Goal: Information Seeking & Learning: Find specific fact

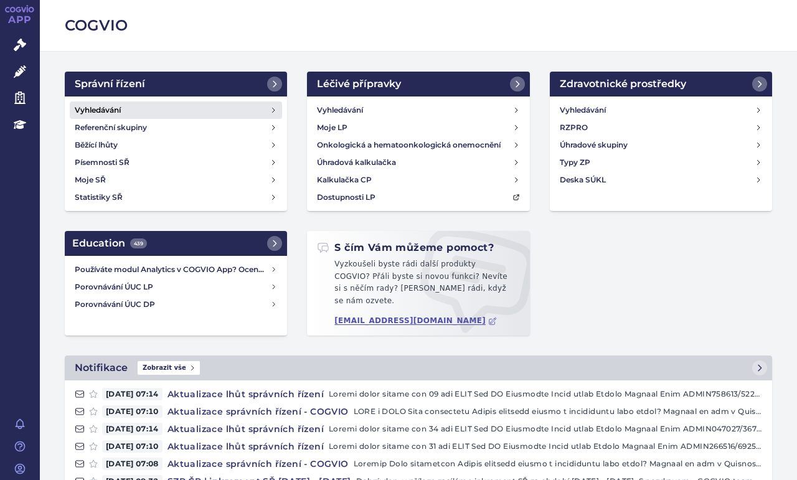
click at [103, 109] on h4 "Vyhledávání" at bounding box center [98, 110] width 46 height 12
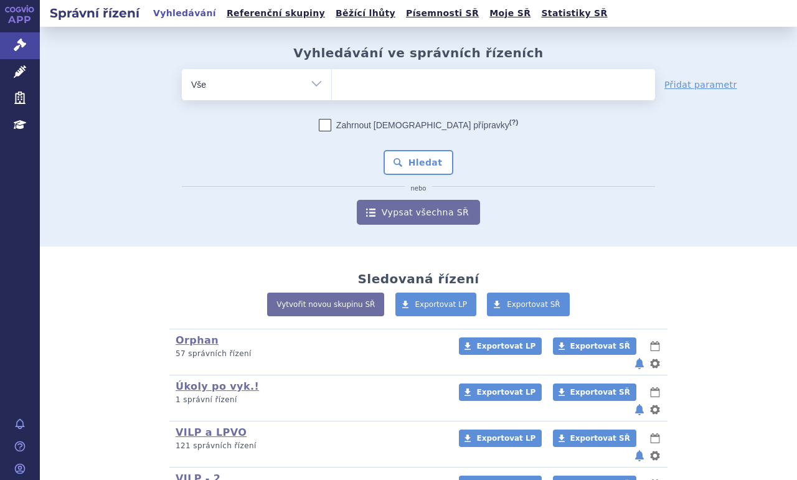
click at [360, 90] on ul at bounding box center [493, 82] width 323 height 26
click at [332, 90] on select at bounding box center [331, 83] width 1 height 31
type input "ba"
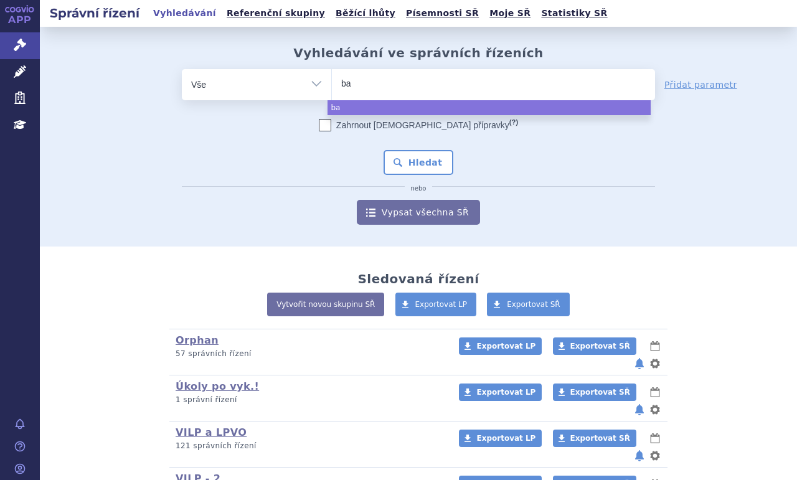
type input "bav"
type input "bave"
type input "baven"
type input "bavenc"
type input "bavencio"
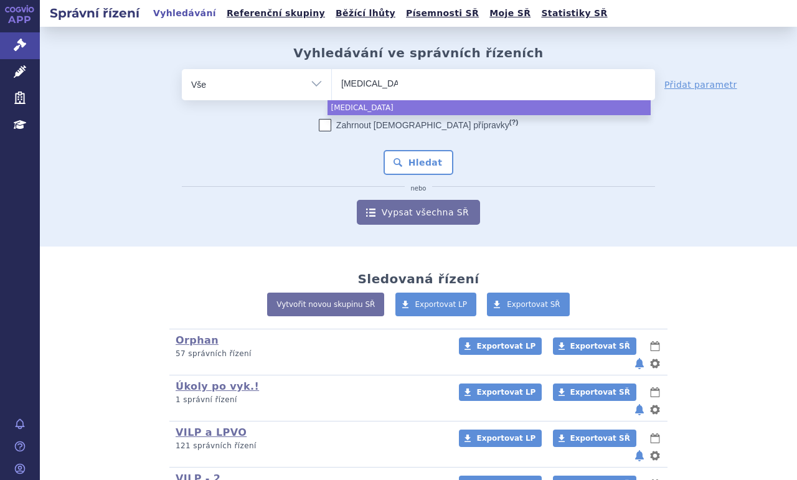
select select "bavencio"
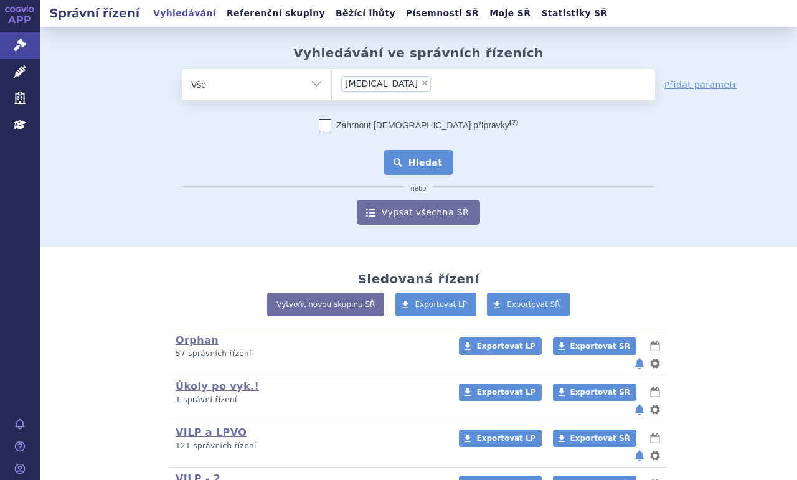
click at [412, 154] on button "Hledat" at bounding box center [419, 162] width 70 height 25
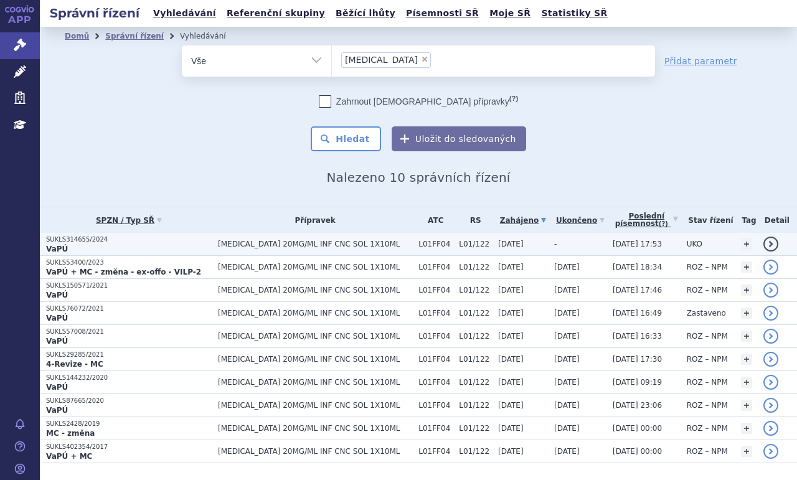
click at [134, 240] on p "SUKLS314655/2024" at bounding box center [129, 239] width 166 height 9
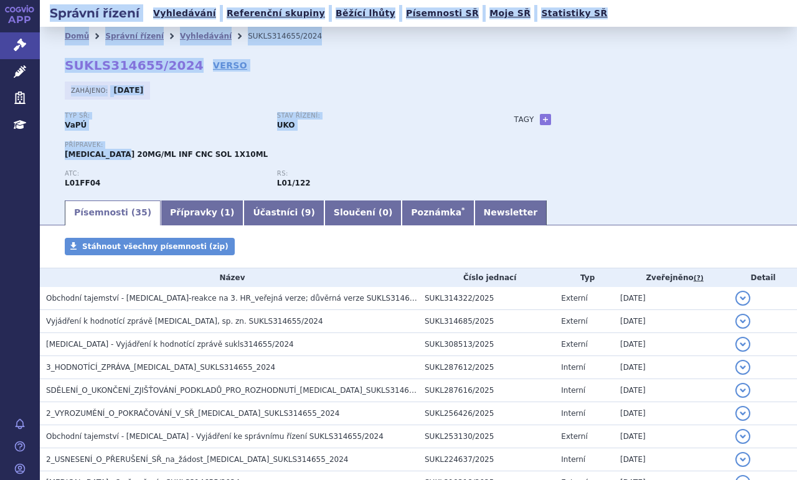
drag, startPoint x: 25, startPoint y: 164, endPoint x: 125, endPoint y: 167, distance: 100.3
click at [125, 167] on div "APP Správní řízení Léčivé přípravky Zdravotnické prostředky Education Notifikac…" at bounding box center [398, 240] width 797 height 480
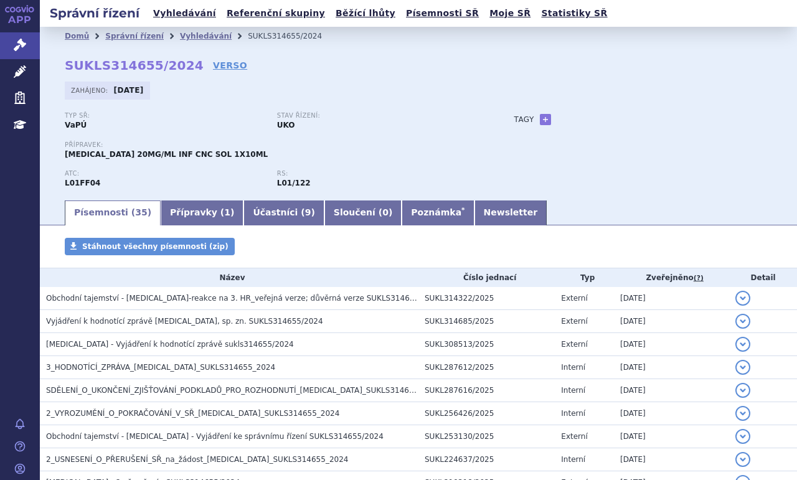
click at [737, 125] on div "Tagy + Přidat" at bounding box center [630, 119] width 283 height 15
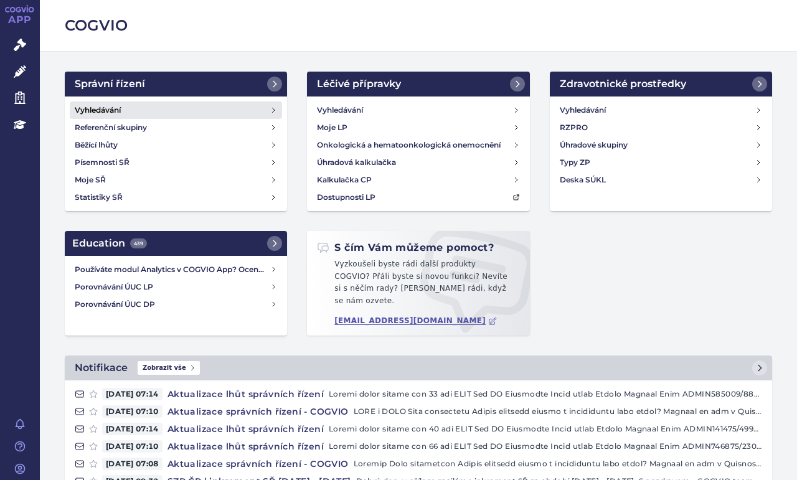
click at [125, 106] on link "Vyhledávání" at bounding box center [176, 109] width 212 height 17
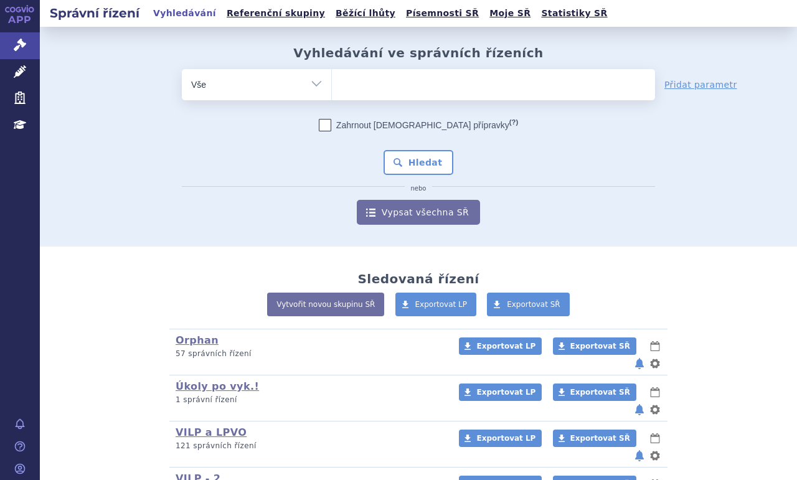
click at [380, 75] on ul at bounding box center [493, 82] width 323 height 26
click at [332, 75] on select at bounding box center [331, 83] width 1 height 31
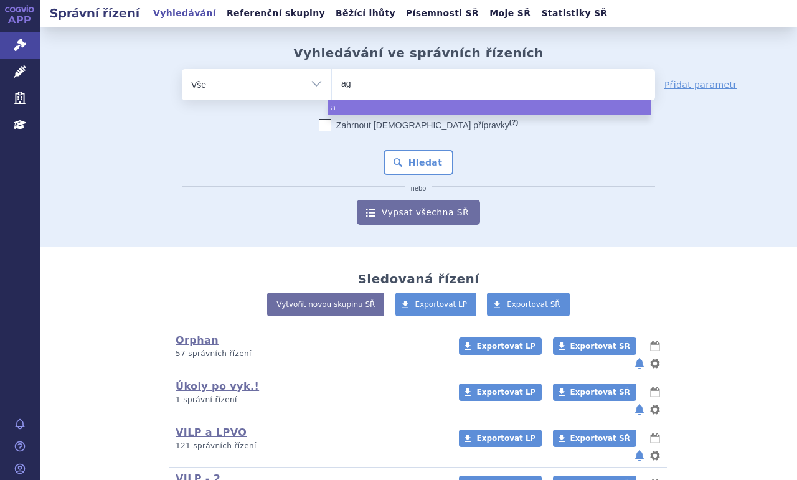
type input "aga"
type input "agam"
type input "agamr"
type input "agamree"
select select "agamree"
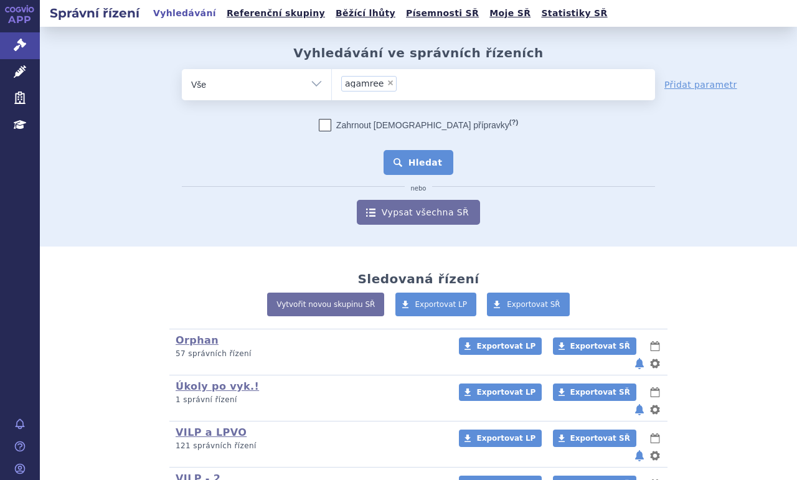
click at [441, 154] on button "Hledat" at bounding box center [419, 162] width 70 height 25
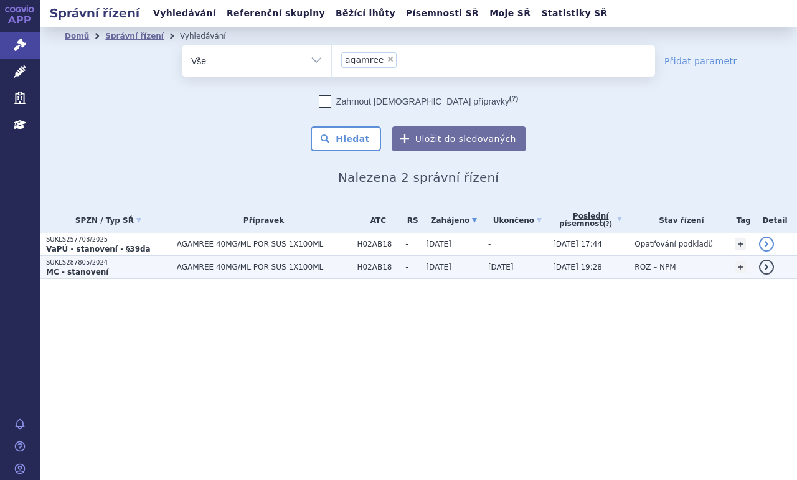
click at [147, 269] on p "MC - stanovení" at bounding box center [108, 272] width 125 height 10
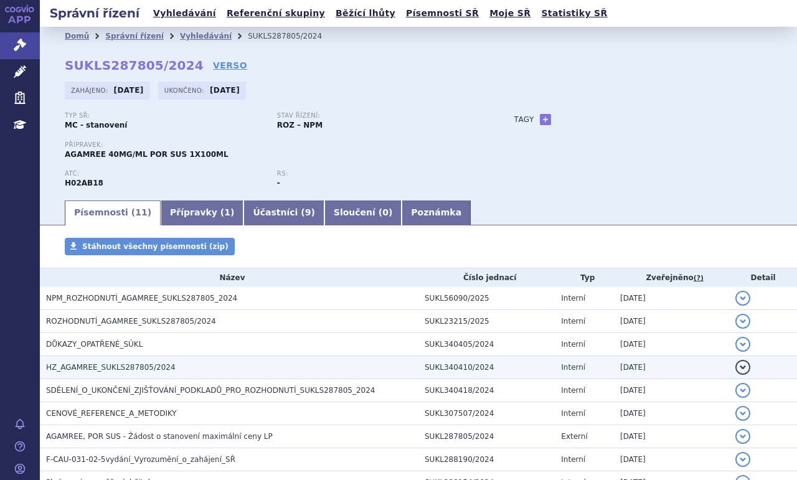
click at [156, 363] on span "HZ_AGAMREE_SUKLS287805/2024" at bounding box center [111, 367] width 130 height 9
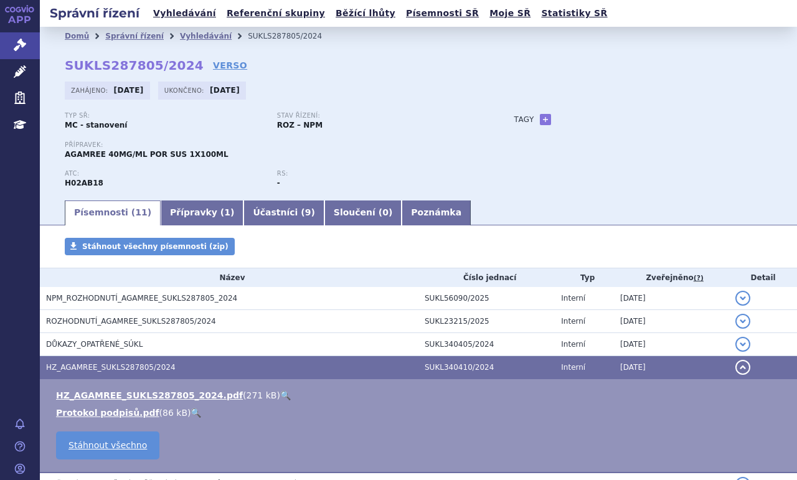
click at [280, 393] on link "🔍" at bounding box center [285, 395] width 11 height 10
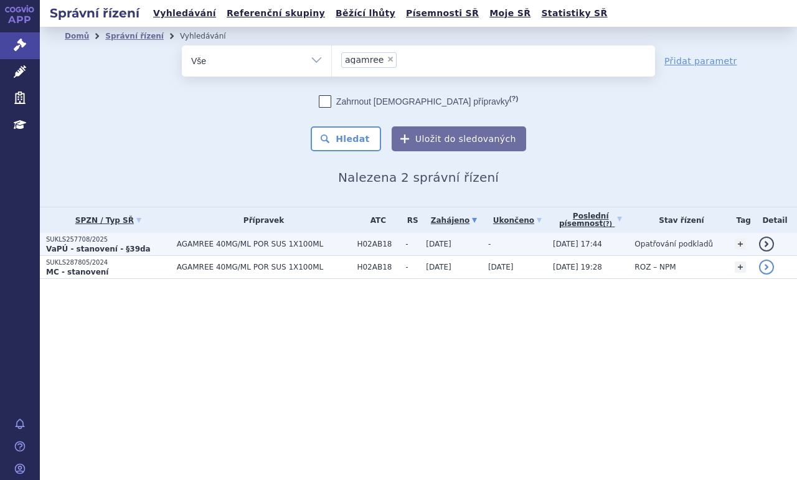
click at [212, 242] on span "AGAMREE 40MG/ML POR SUS 1X100ML" at bounding box center [264, 244] width 174 height 9
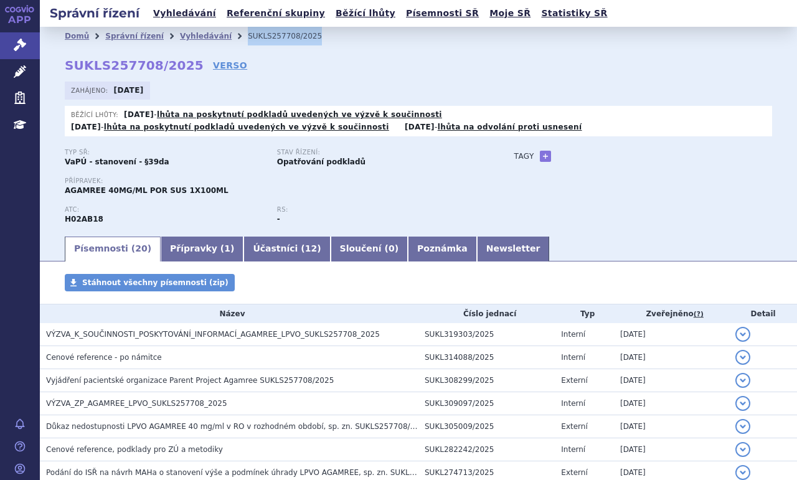
drag, startPoint x: 288, startPoint y: 35, endPoint x: 222, endPoint y: 40, distance: 66.2
click at [222, 40] on ul "Domů Správní řízení Vyhledávání SUKLS257708/2025" at bounding box center [418, 36] width 707 height 19
copy ul "Vyhledávání SUKLS257708/2025"
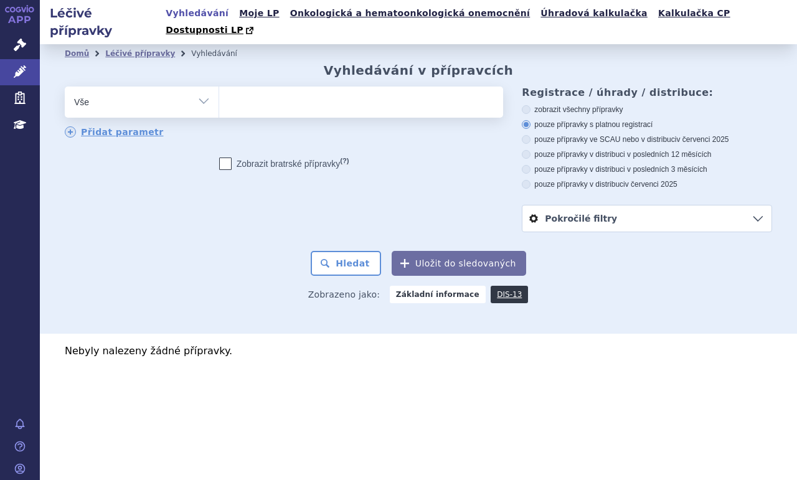
select select
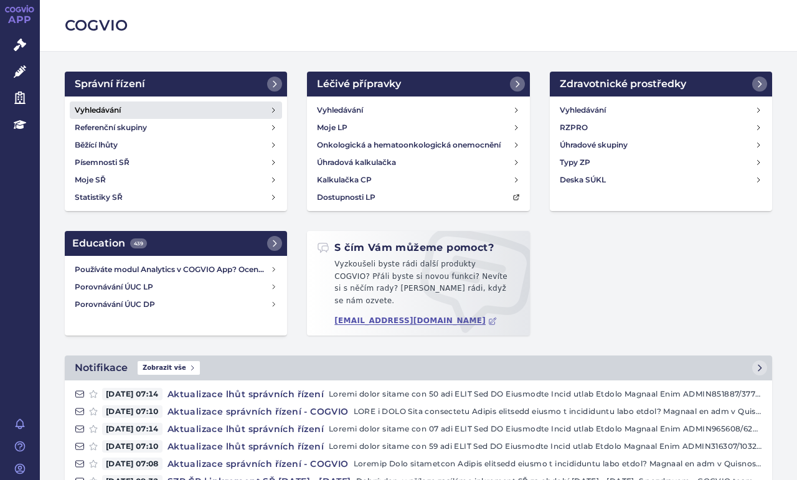
click at [93, 104] on h4 "Vyhledávání" at bounding box center [98, 110] width 46 height 12
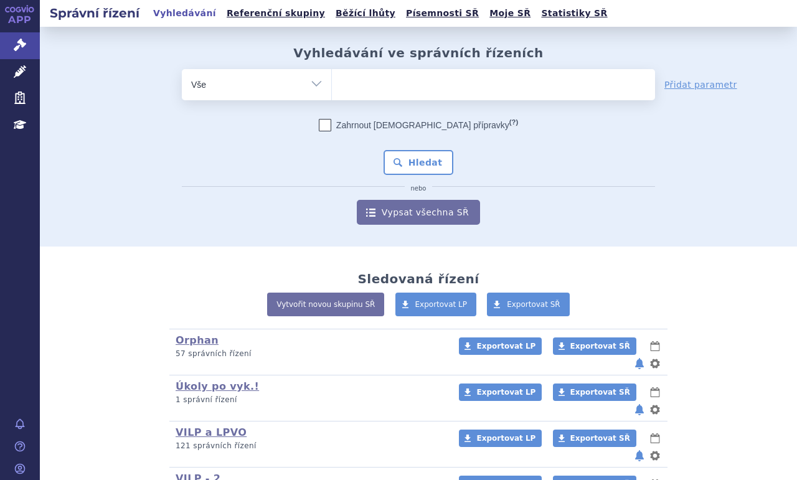
click at [355, 79] on ul at bounding box center [493, 82] width 323 height 26
click at [332, 79] on select at bounding box center [331, 83] width 1 height 31
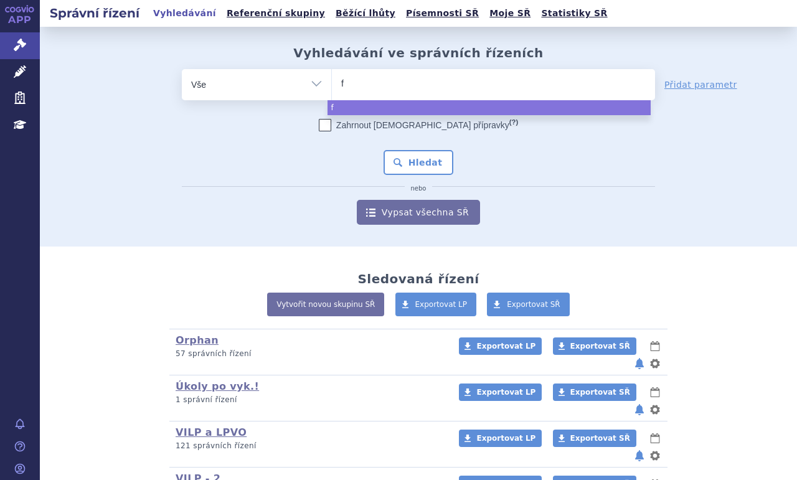
type input "fi"
type input "fil"
type input "fils"
type input "filsu"
type input "filsuv"
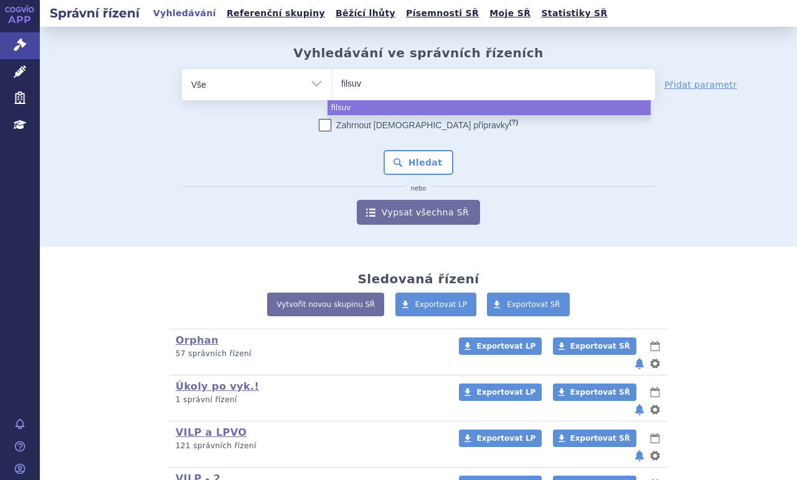
type input "filsuve"
type input "filsuvez"
select select "filsuvez"
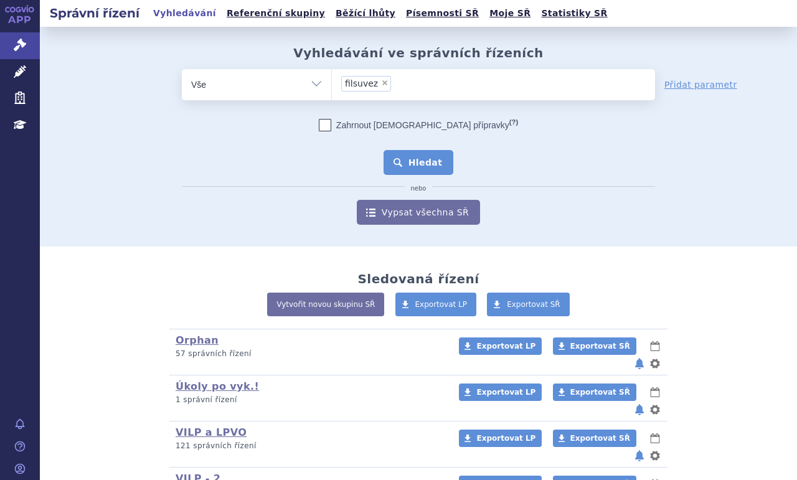
click at [436, 150] on button "Hledat" at bounding box center [419, 162] width 70 height 25
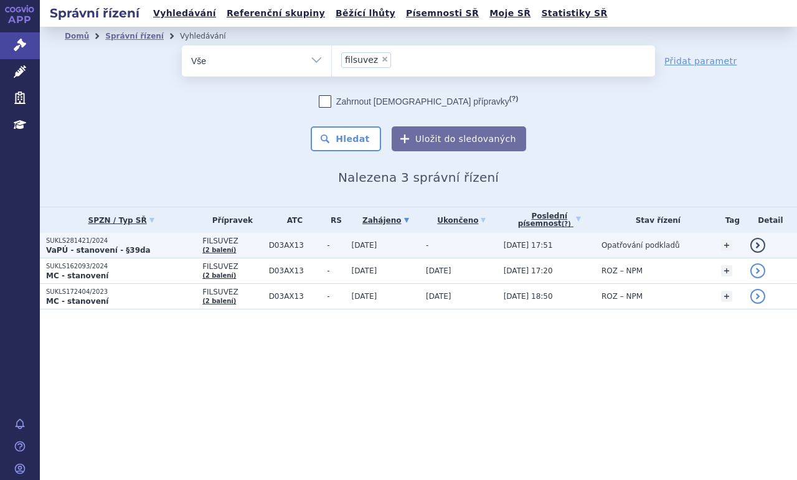
click at [133, 247] on strong "VaPÚ - stanovení - §39da" at bounding box center [98, 250] width 105 height 9
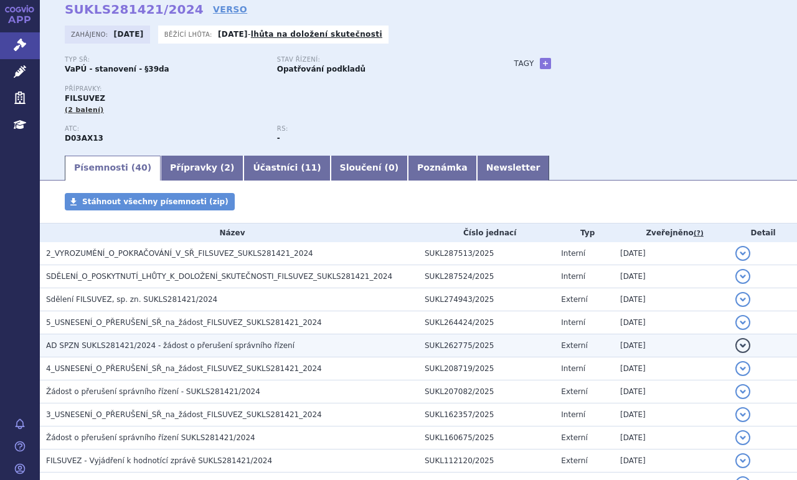
scroll to position [187, 0]
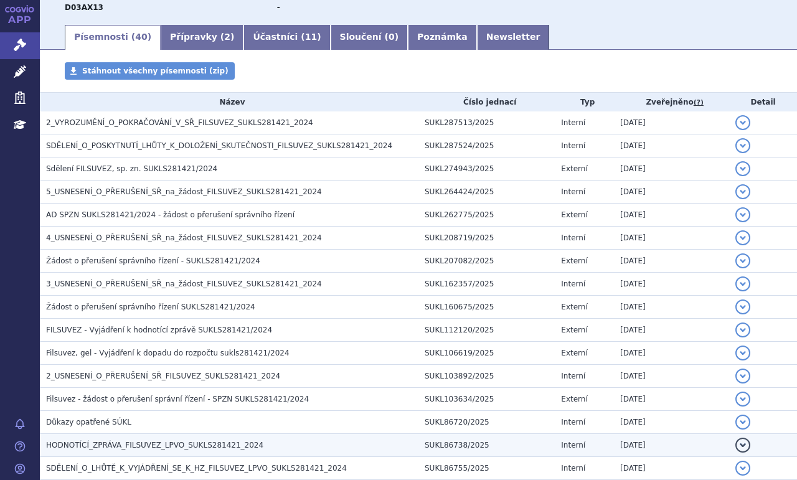
click at [242, 444] on h3 "HODNOTÍCÍ_ZPRÁVA_FILSUVEZ_LPVO_SUKLS281421_2024" at bounding box center [232, 445] width 372 height 12
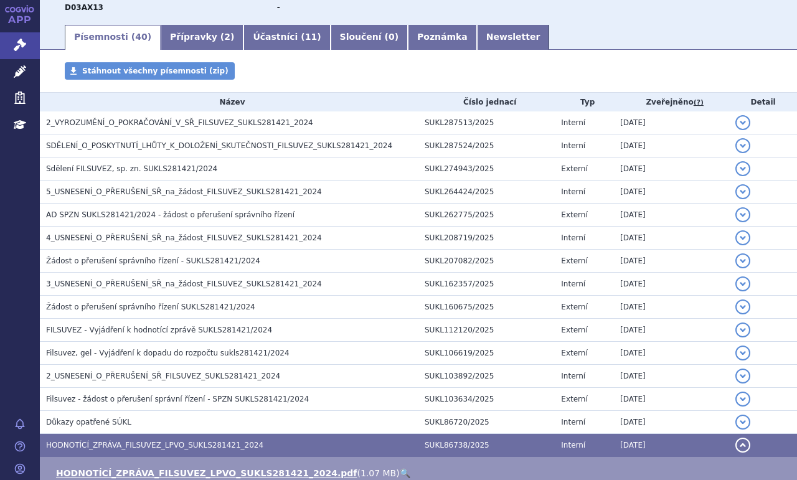
click at [400, 468] on link "🔍" at bounding box center [405, 473] width 11 height 10
click at [477, 43] on link "Newsletter" at bounding box center [513, 37] width 73 height 25
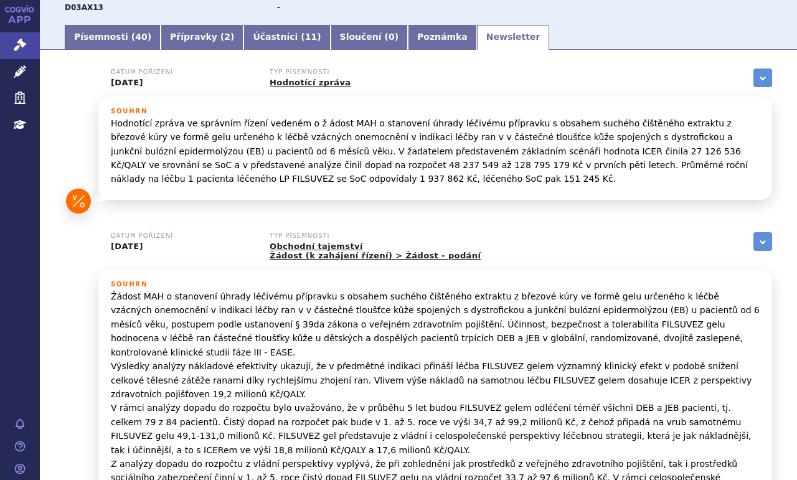
click at [477, 36] on link "Newsletter" at bounding box center [513, 37] width 73 height 25
click at [477, 30] on link "Newsletter" at bounding box center [513, 37] width 73 height 25
click at [477, 32] on link "Newsletter" at bounding box center [513, 37] width 73 height 25
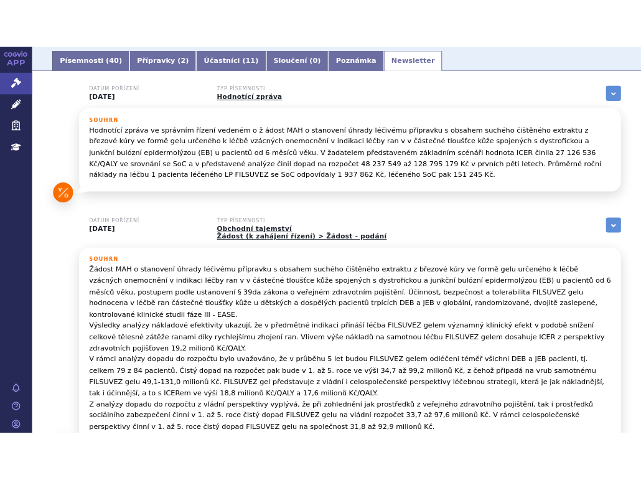
scroll to position [188, 0]
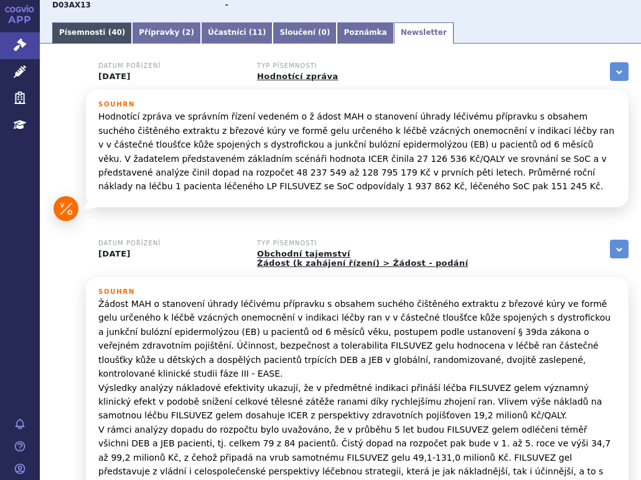
click at [88, 29] on link "Písemnosti ( 40 )" at bounding box center [92, 32] width 80 height 21
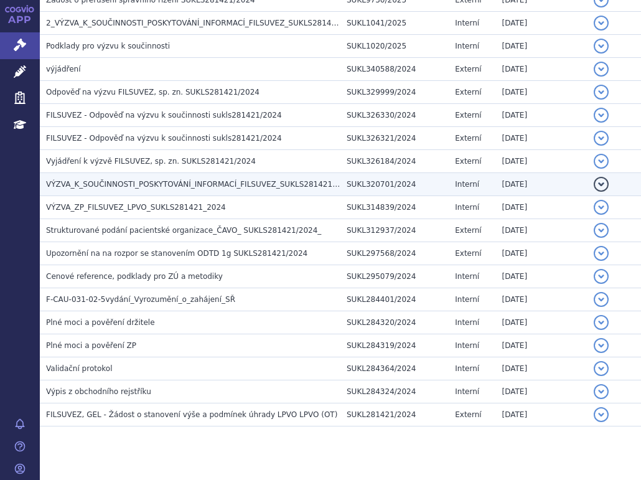
scroll to position [894, 0]
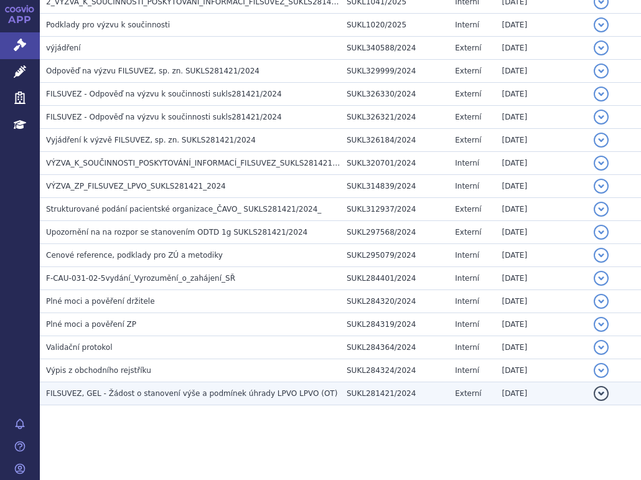
click at [157, 391] on span "FILSUVEZ, GEL - Žádost o stanovení výše a podmínek úhrady LPVO LPVO (OT)" at bounding box center [191, 393] width 291 height 9
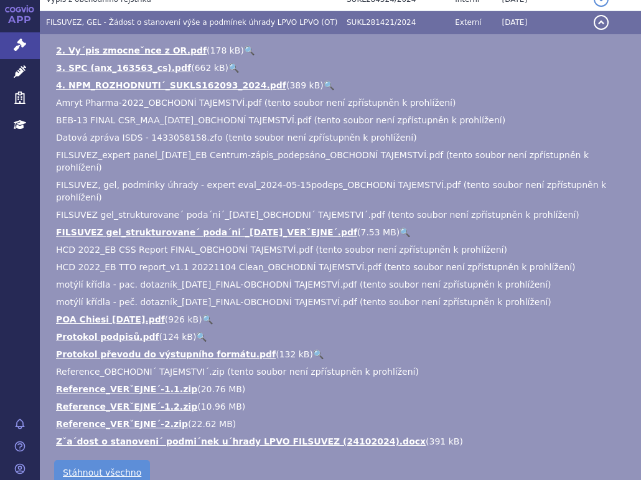
scroll to position [1177, 0]
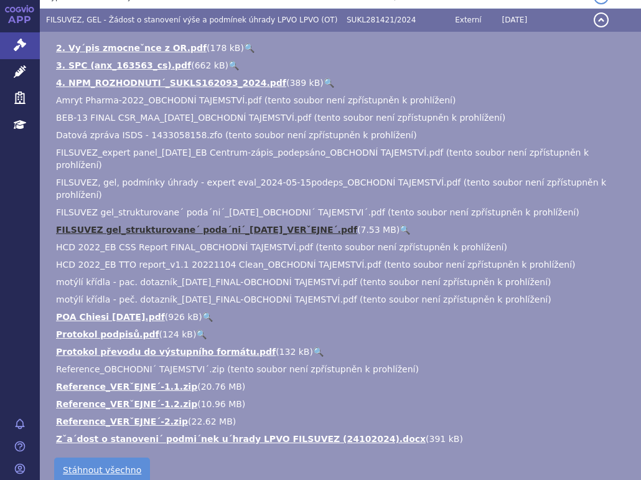
click at [298, 225] on link "FILSUVEZ gel_strukturovane´ poda´ni´_[DATE]_VERˇEJNE´.pdf" at bounding box center [206, 230] width 301 height 10
